Goal: Task Accomplishment & Management: Manage account settings

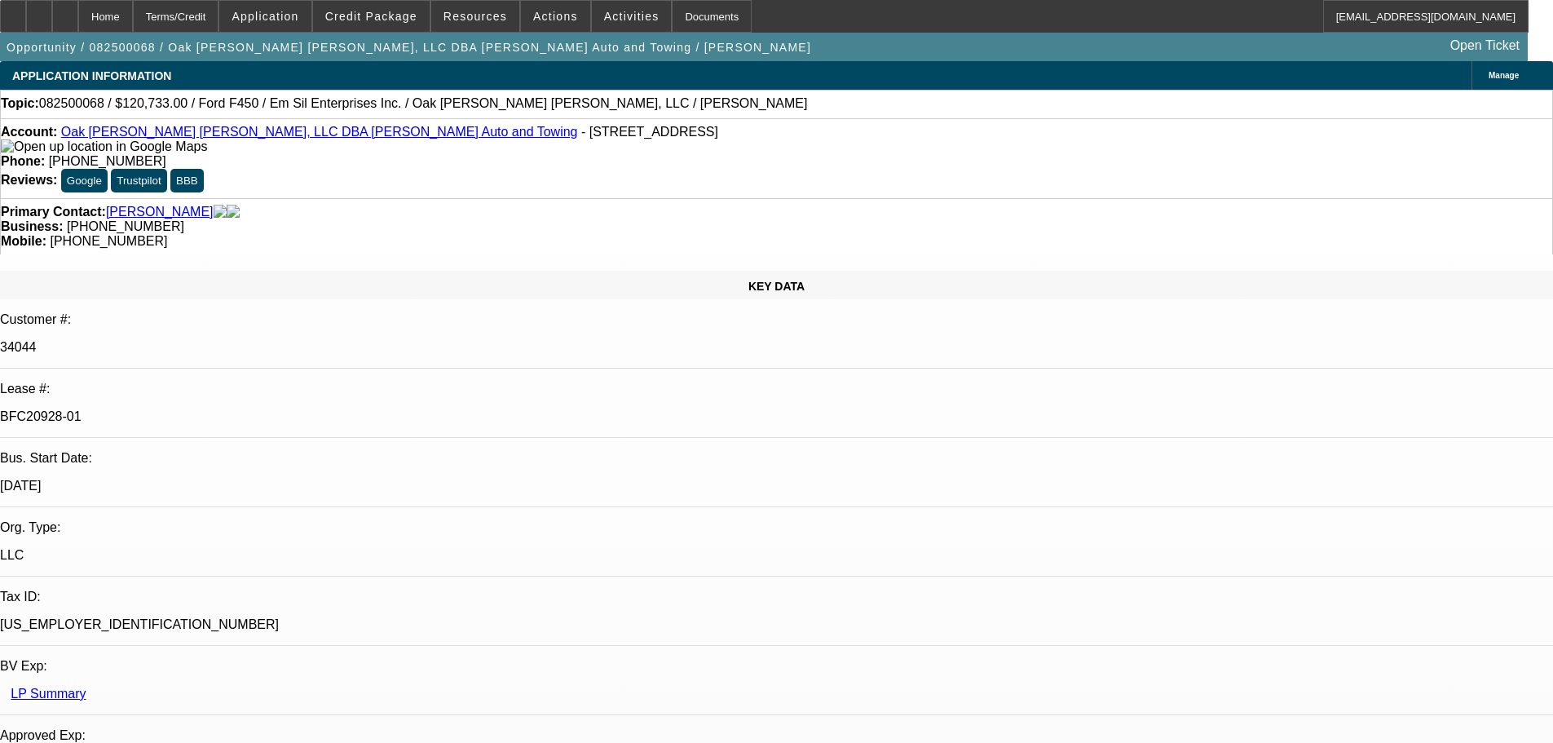
select select "0"
select select "2"
select select "0"
select select "6"
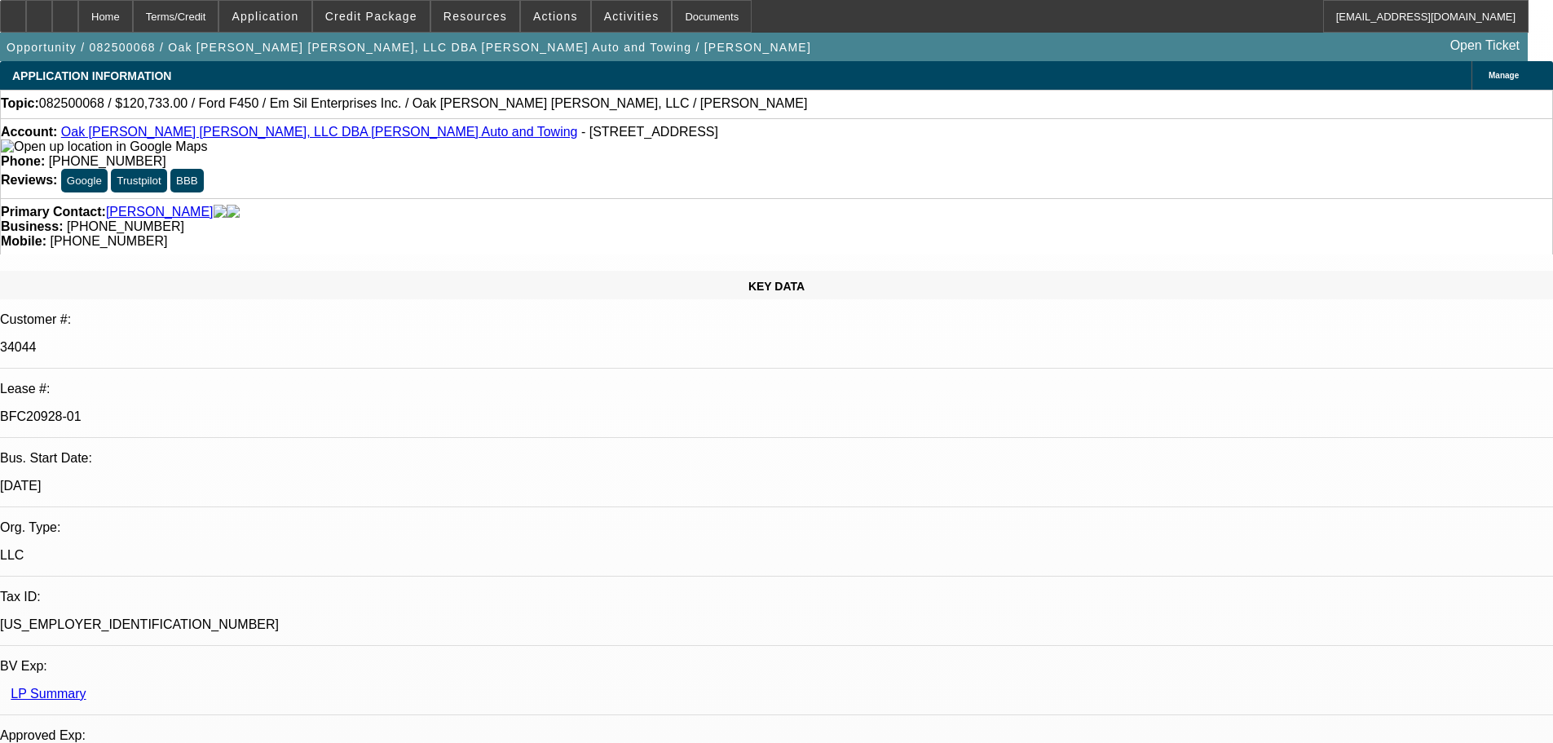
select select "0"
select select "2"
select select "0"
select select "6"
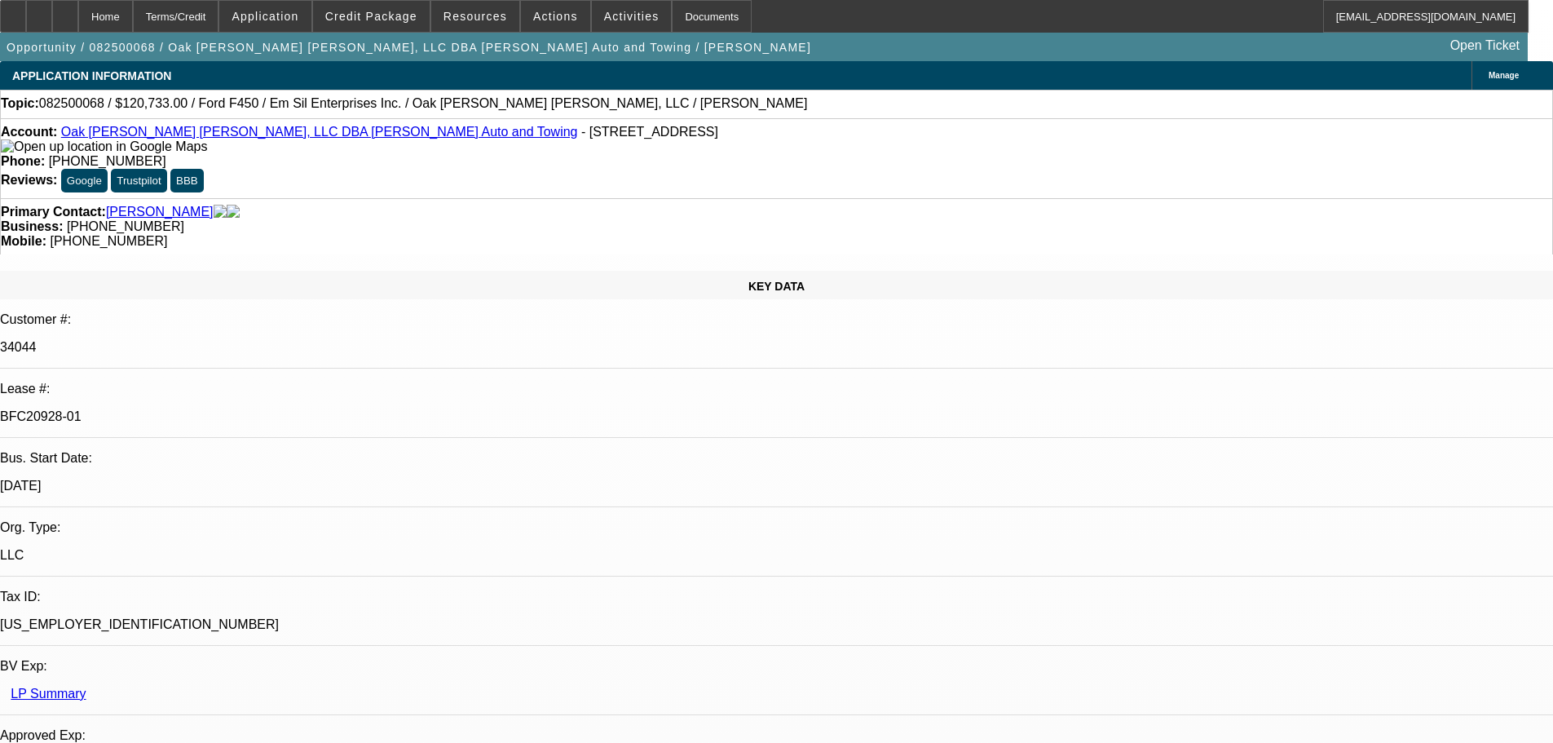
select select "0"
select select "2"
select select "0"
select select "6"
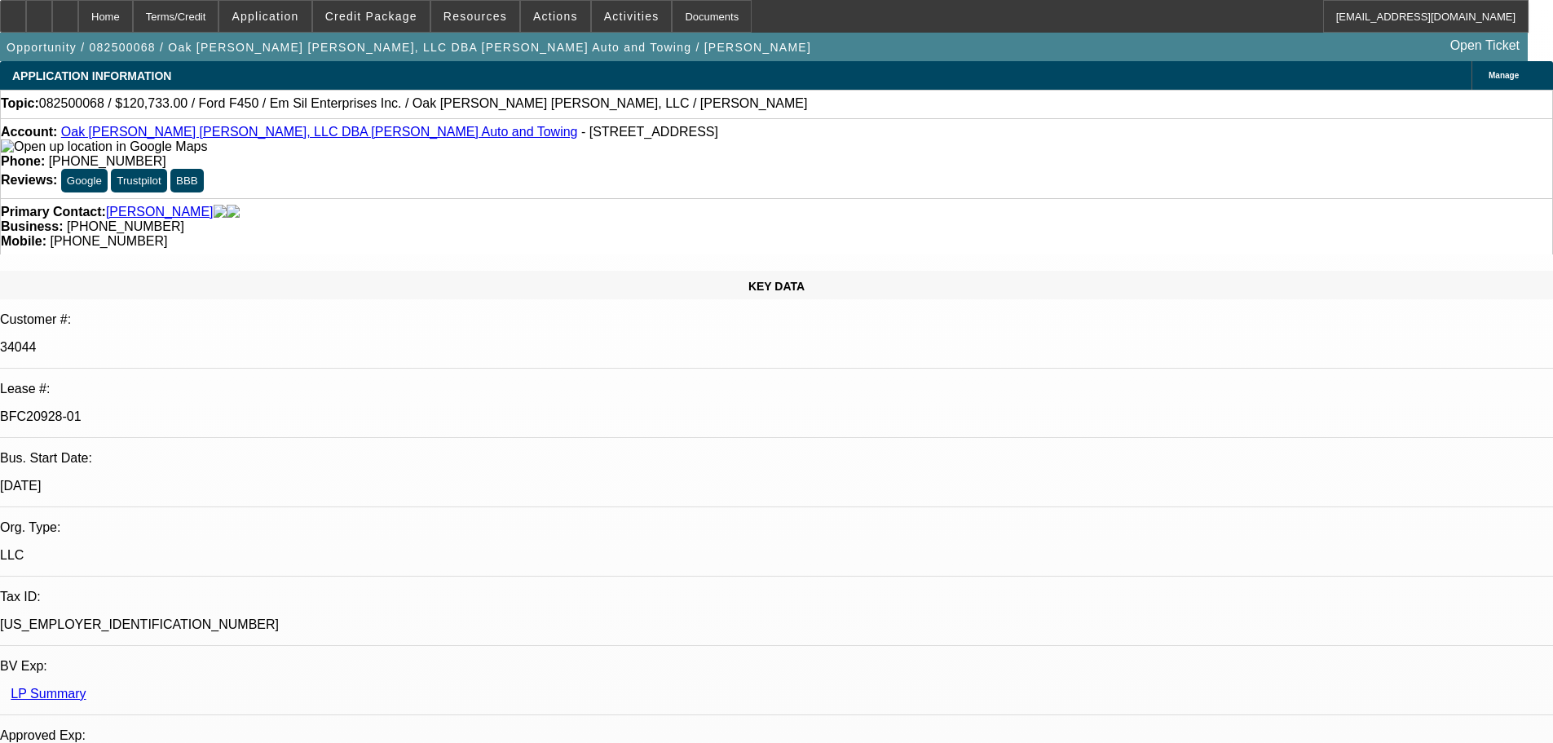
select select "0"
select select "2"
select select "0"
select select "6"
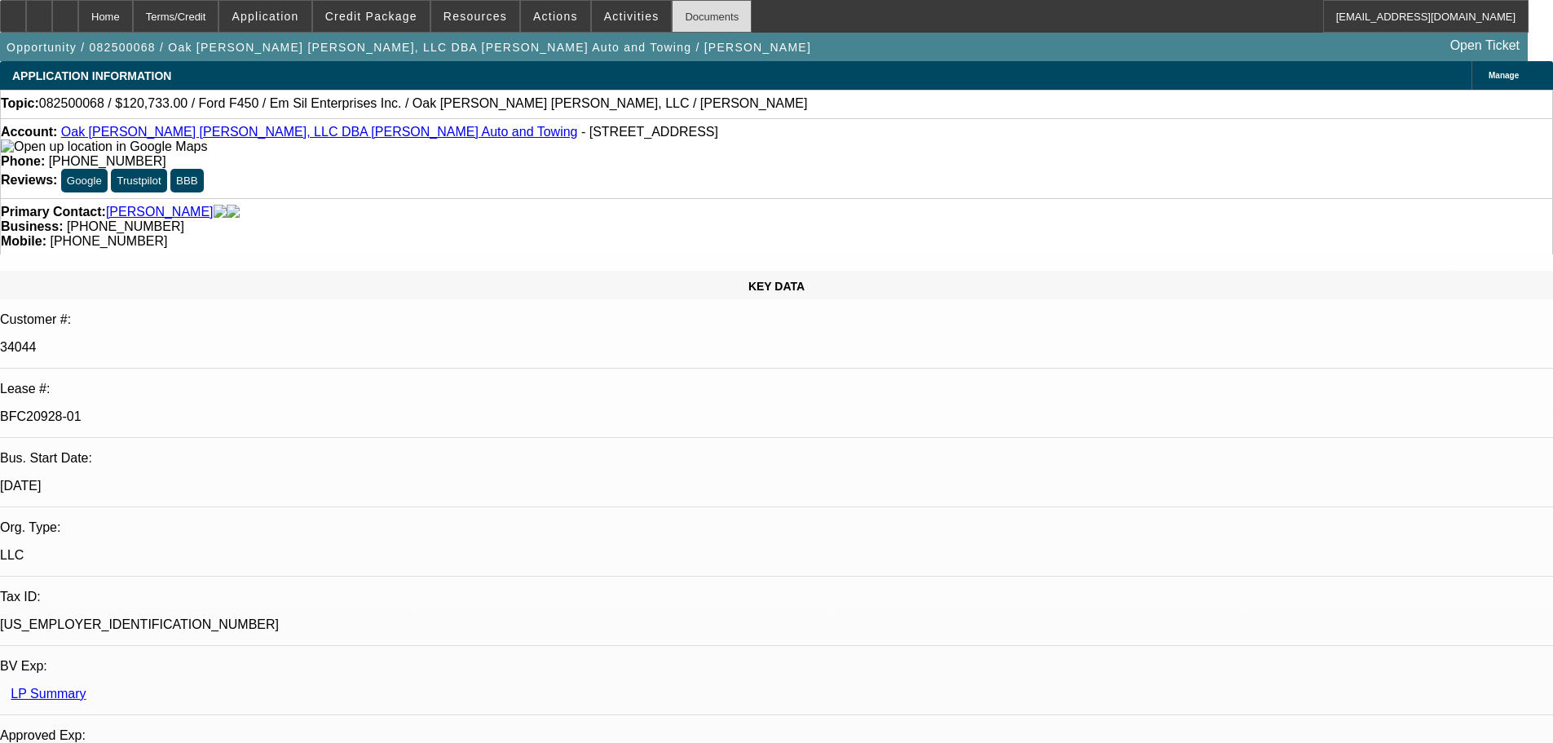
click at [712, 8] on div "Documents" at bounding box center [712, 16] width 80 height 33
click at [707, 16] on div "Documents" at bounding box center [712, 16] width 80 height 33
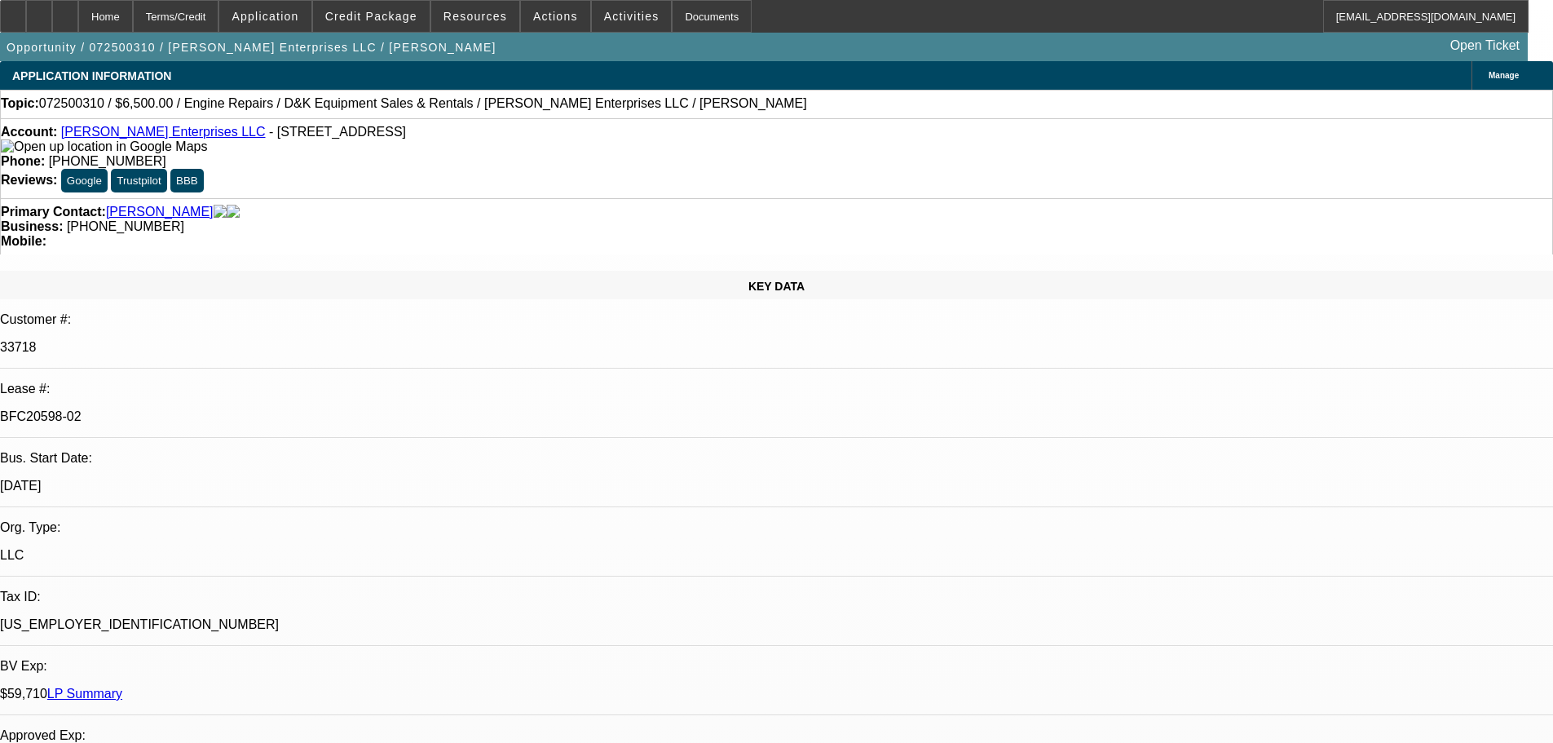
select select "0"
select select "2"
select select "0"
select select "6"
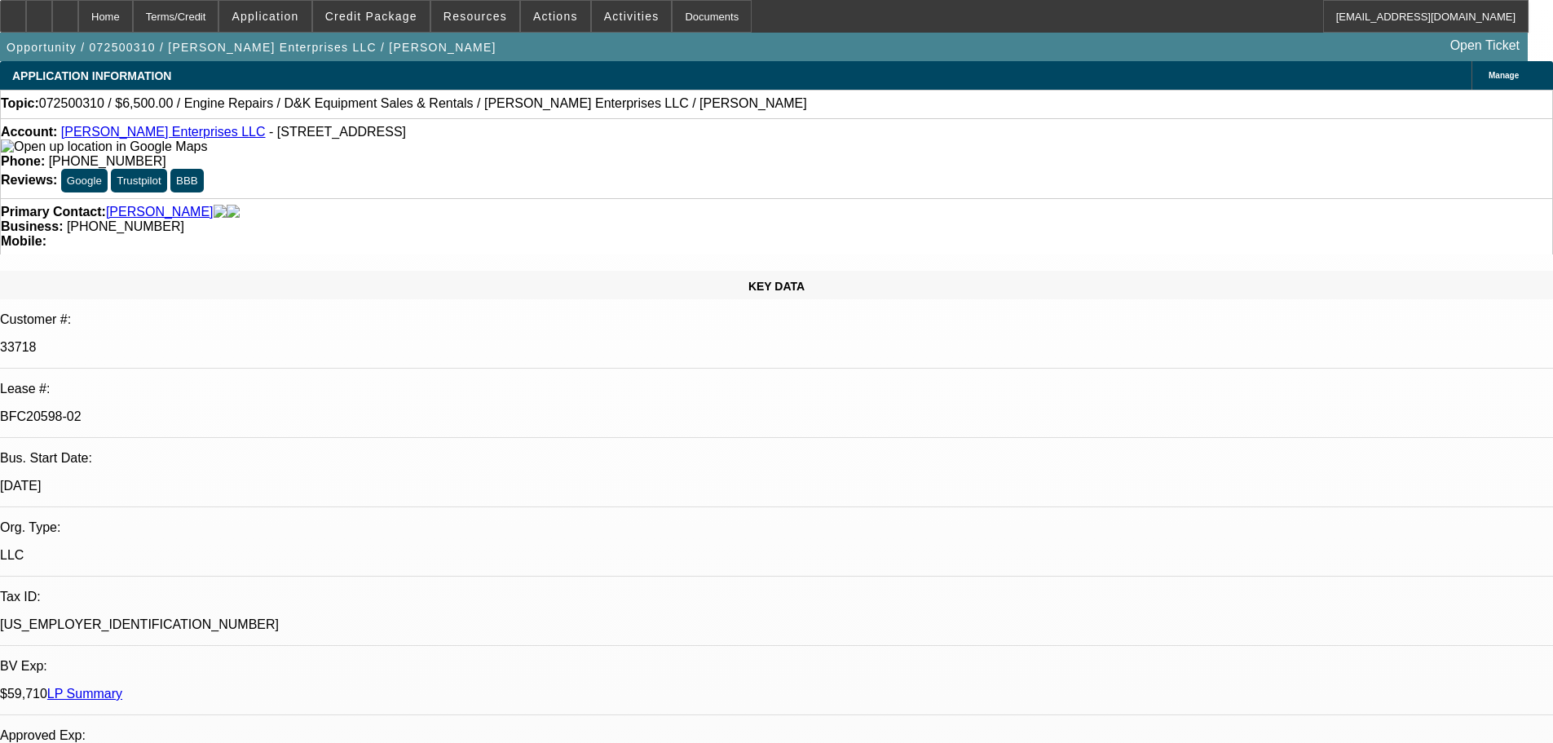
select select "0"
select select "2"
select select "0"
select select "6"
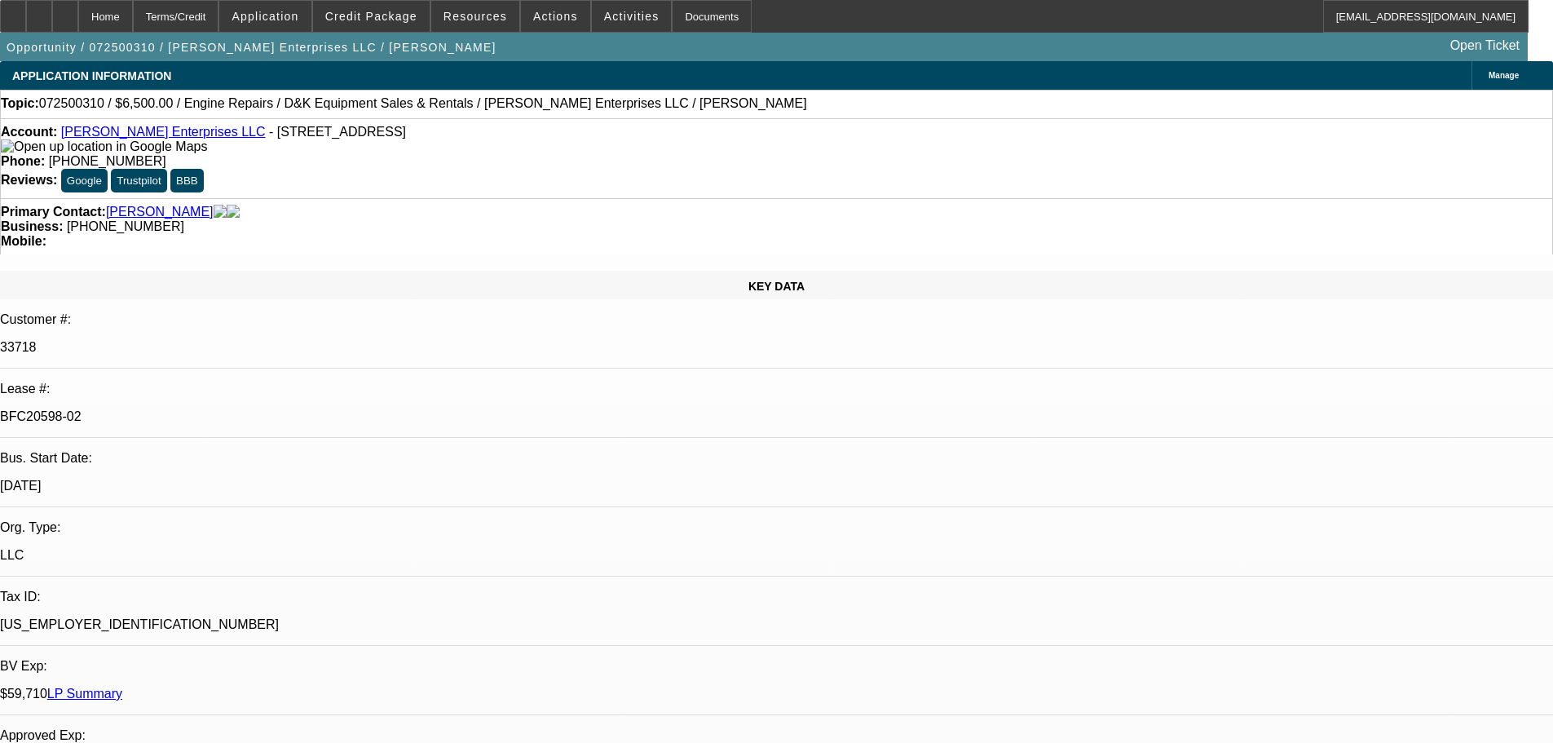
select select "0"
select select "2"
select select "0"
select select "6"
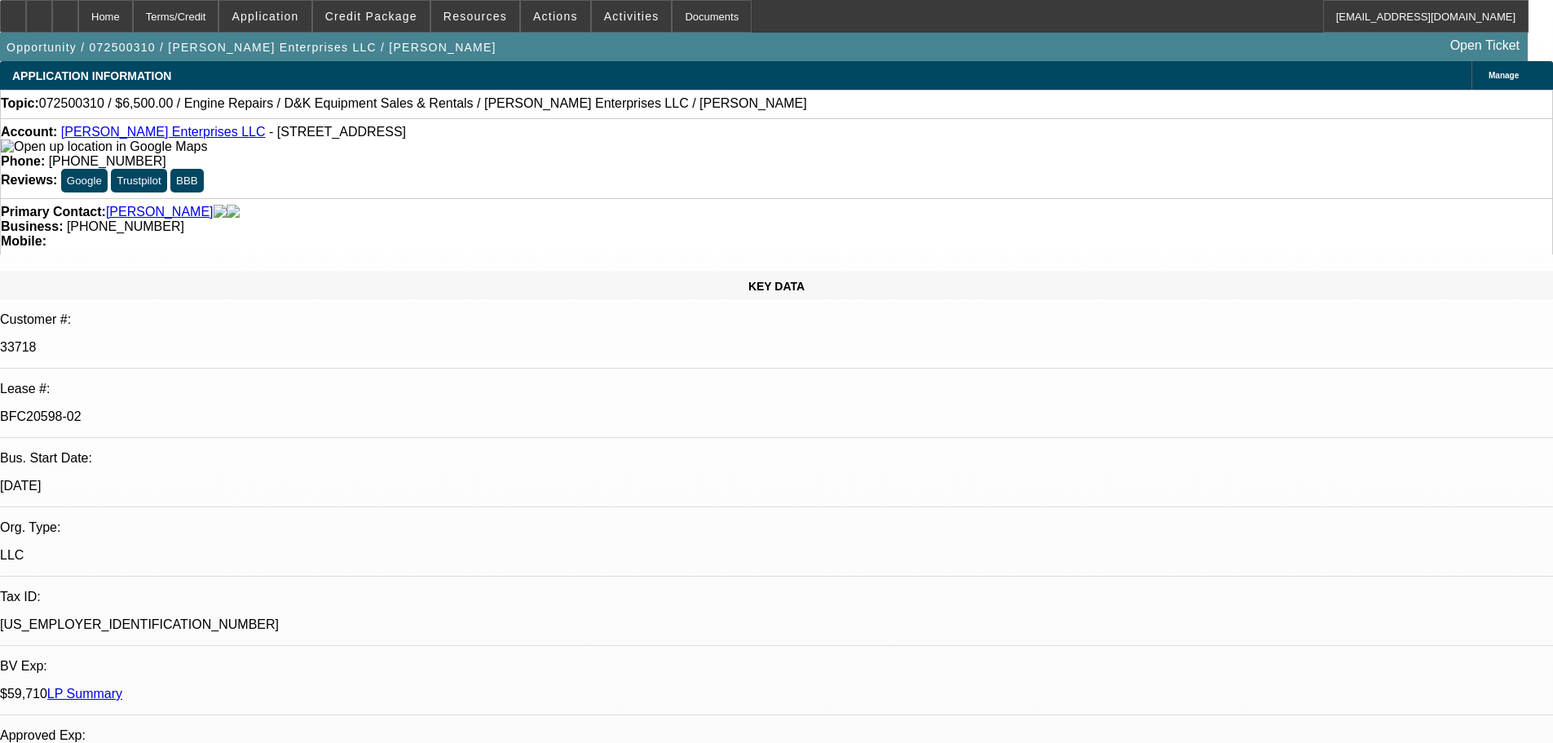
select select "2"
select select "0.1"
select select "4"
click at [695, 21] on div "Documents" at bounding box center [712, 16] width 80 height 33
